Goal: Task Accomplishment & Management: Use online tool/utility

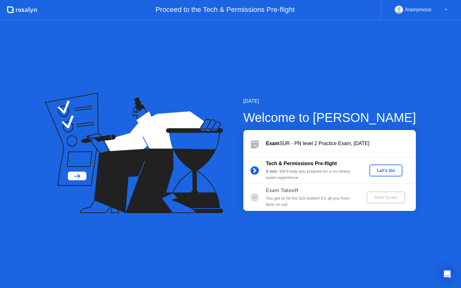
click at [391, 172] on div "Let's Go" at bounding box center [386, 170] width 28 height 5
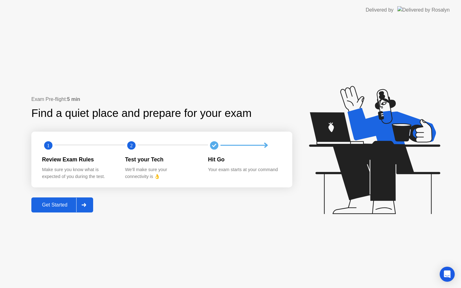
click at [51, 204] on div "Get Started" at bounding box center [54, 205] width 43 height 6
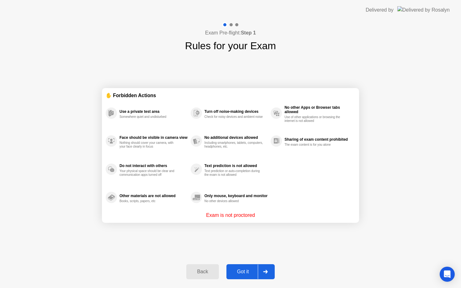
click at [245, 276] on button "Got it" at bounding box center [251, 271] width 48 height 15
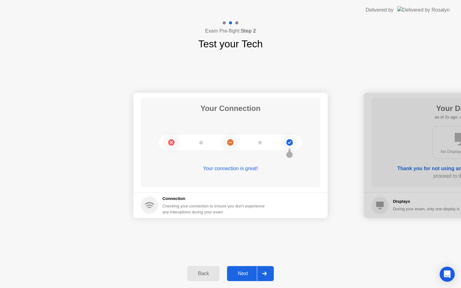
click at [245, 276] on div "Next" at bounding box center [243, 274] width 28 height 6
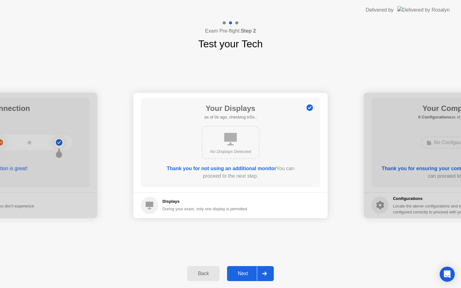
click at [245, 276] on div "Next" at bounding box center [243, 274] width 28 height 6
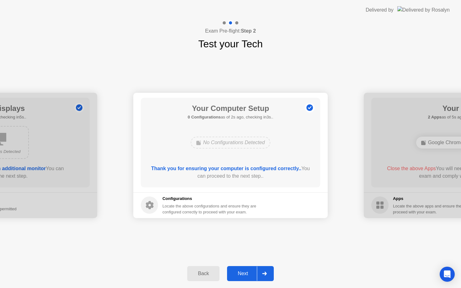
click at [245, 276] on div "Next" at bounding box center [243, 274] width 28 height 6
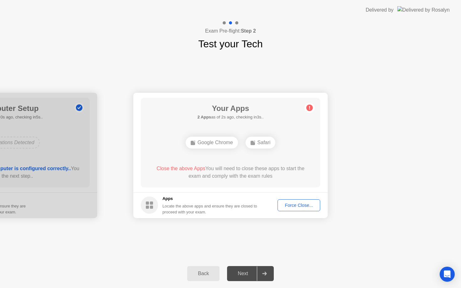
click at [291, 201] on button "Force Close..." at bounding box center [299, 206] width 43 height 12
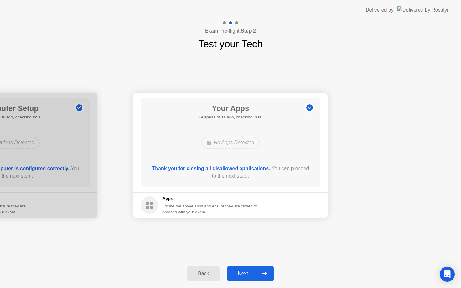
click at [245, 271] on div "Next" at bounding box center [243, 274] width 28 height 6
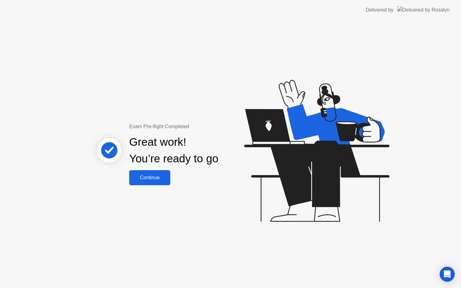
click at [149, 179] on div "Continue" at bounding box center [149, 178] width 37 height 6
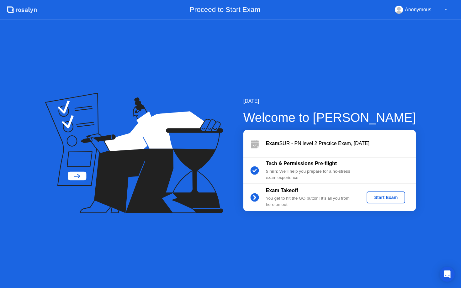
click at [394, 195] on div "Start Exam" at bounding box center [386, 197] width 34 height 5
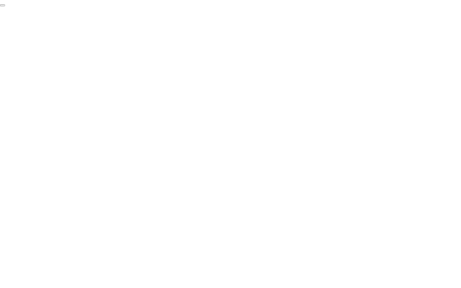
click div "End Proctoring Session"
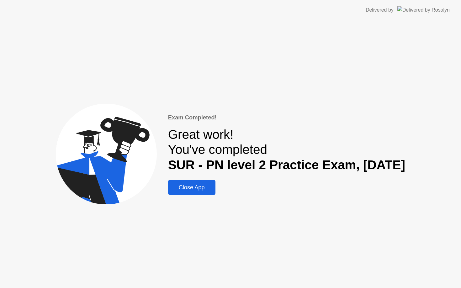
click at [185, 180] on div "Exam Completed! Great work! You've completed SUR - PN level 2 Practice Exam, [D…" at bounding box center [286, 154] width 237 height 82
click at [184, 189] on div "Close App" at bounding box center [192, 187] width 44 height 7
